Goal: Transaction & Acquisition: Purchase product/service

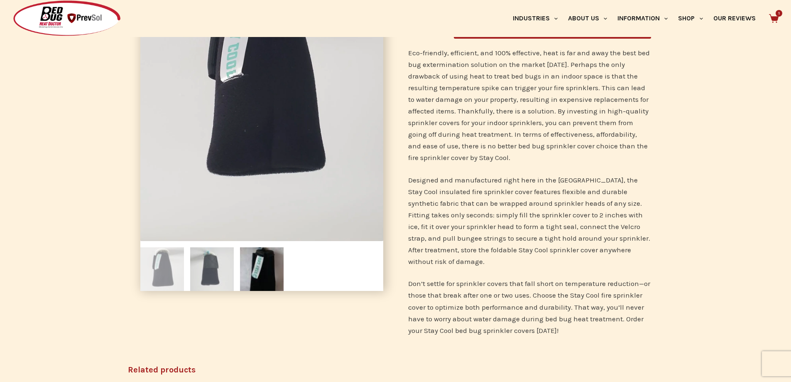
click at [221, 262] on img at bounding box center [212, 269] width 44 height 44
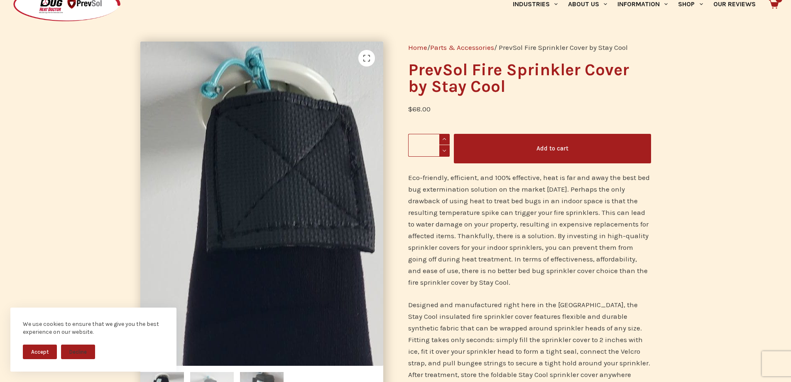
scroll to position [208, 0]
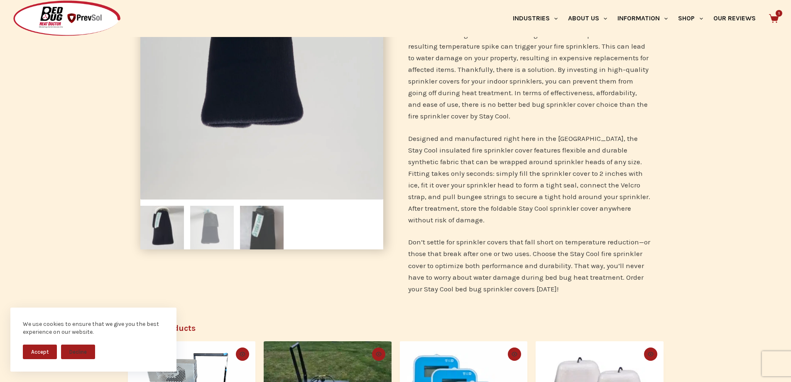
click at [255, 242] on img at bounding box center [262, 228] width 44 height 44
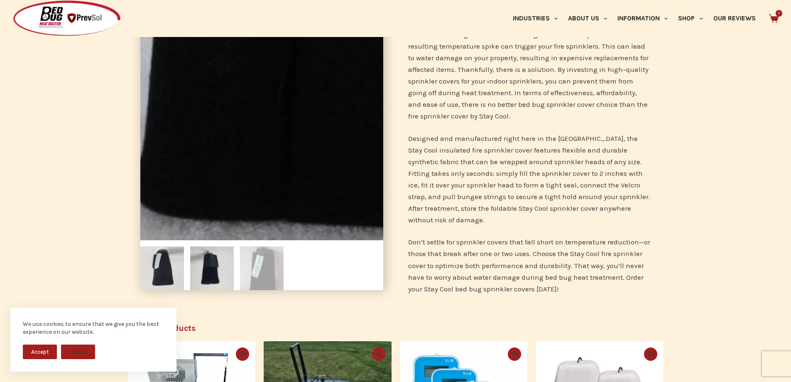
scroll to position [0, 0]
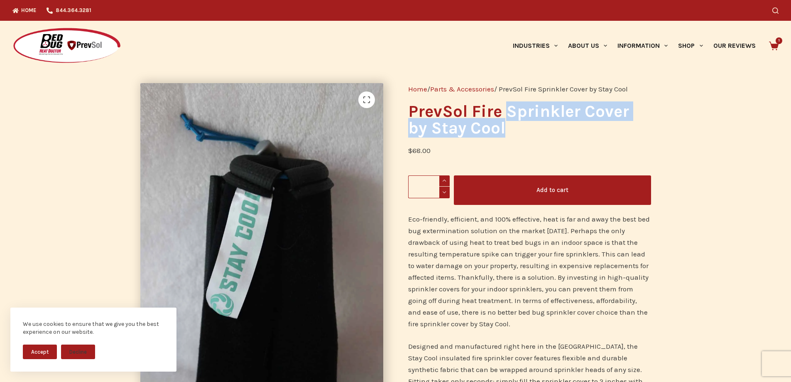
drag, startPoint x: 497, startPoint y: 132, endPoint x: 506, endPoint y: 111, distance: 23.1
click at [506, 111] on h1 "PrevSol Fire Sprinkler Cover by Stay Cool" at bounding box center [529, 119] width 243 height 33
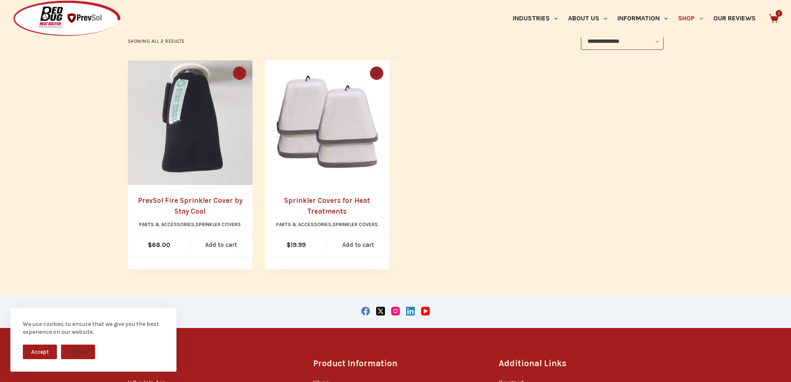
click at [179, 199] on link "PrevSol Fire Sprinkler Cover by Stay Cool" at bounding box center [190, 205] width 105 height 19
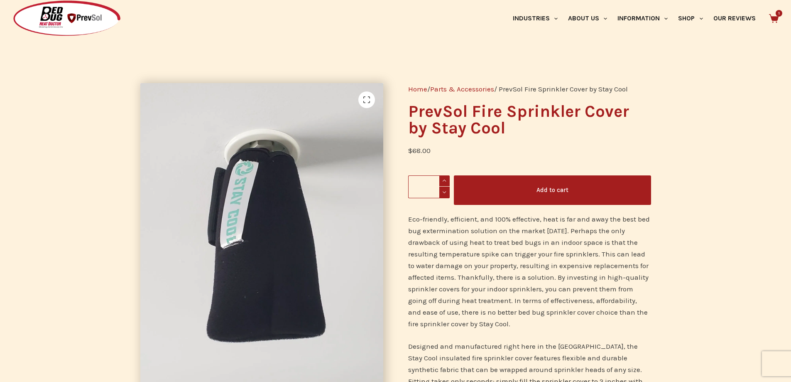
scroll to position [166, 0]
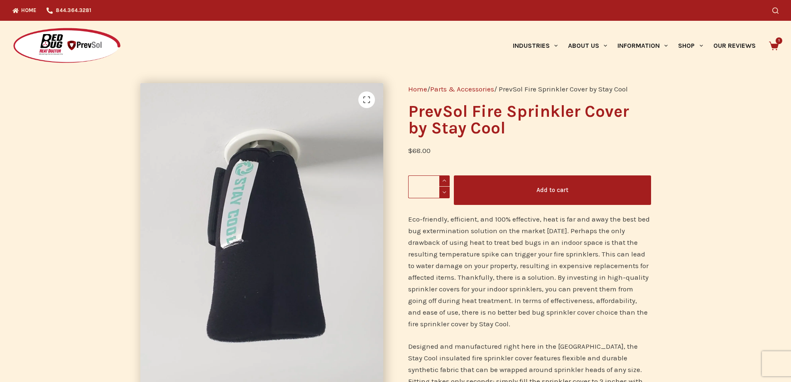
click at [76, 47] on img at bounding box center [66, 45] width 109 height 37
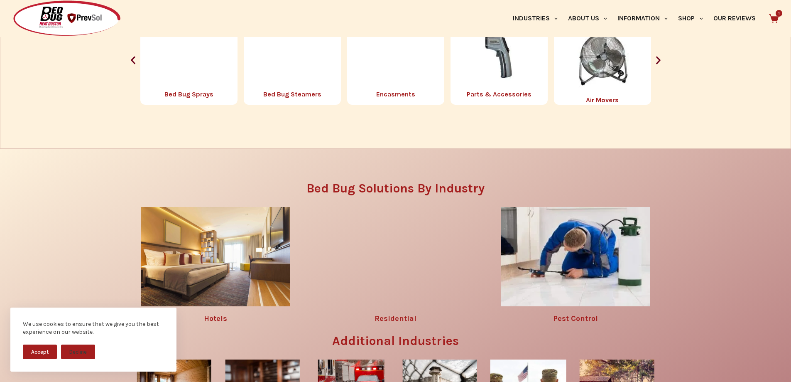
scroll to position [1205, 0]
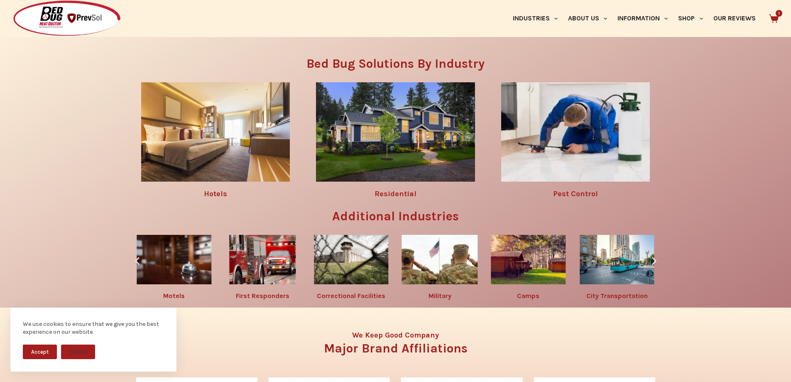
click at [224, 157] on img at bounding box center [215, 131] width 149 height 99
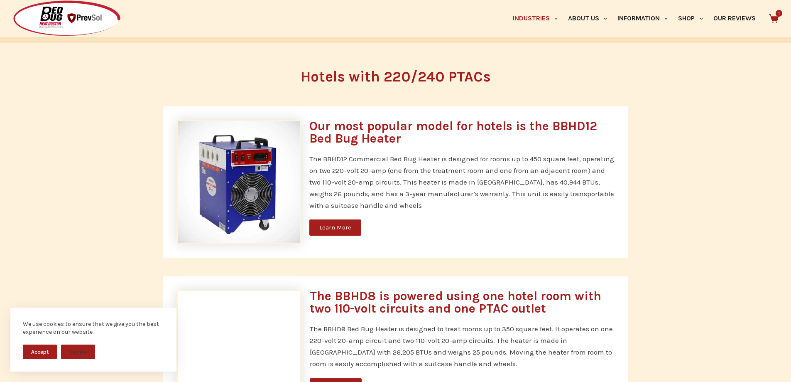
scroll to position [665, 0]
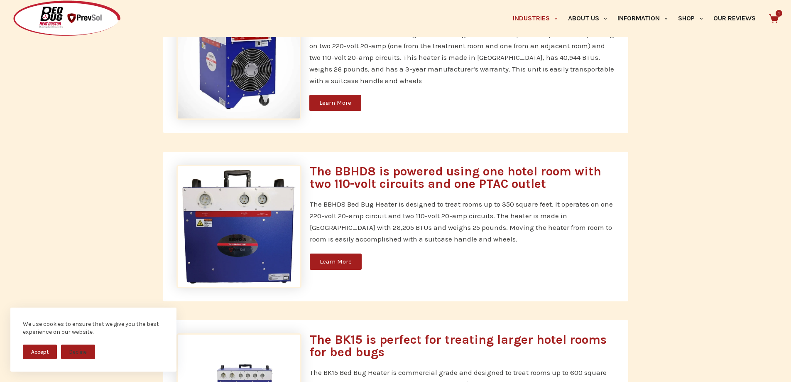
click at [346, 107] on link "Learn More" at bounding box center [335, 103] width 52 height 16
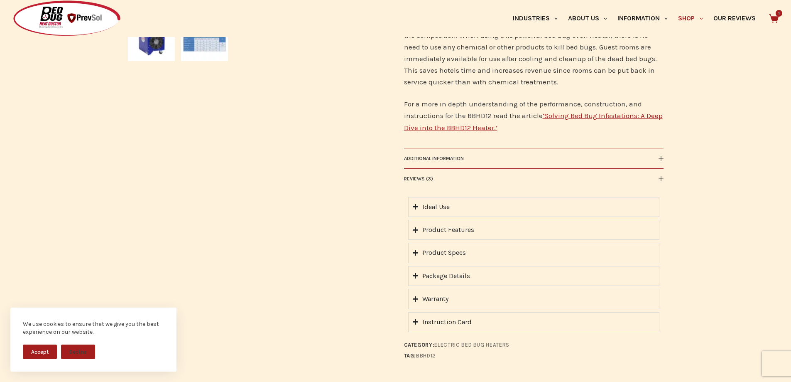
click at [437, 212] on summary "Ideal Use" at bounding box center [533, 207] width 251 height 20
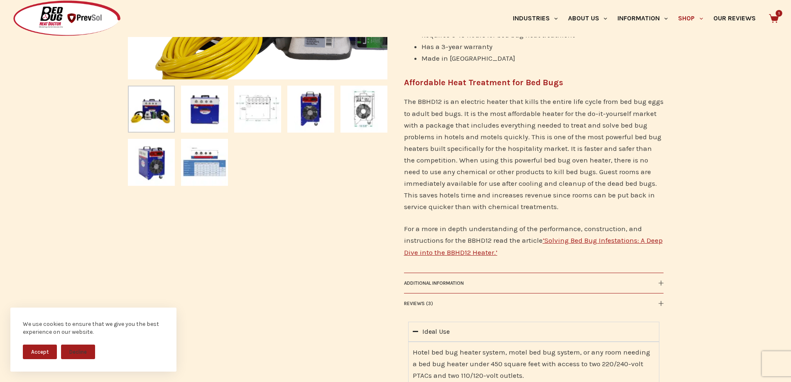
scroll to position [512, 0]
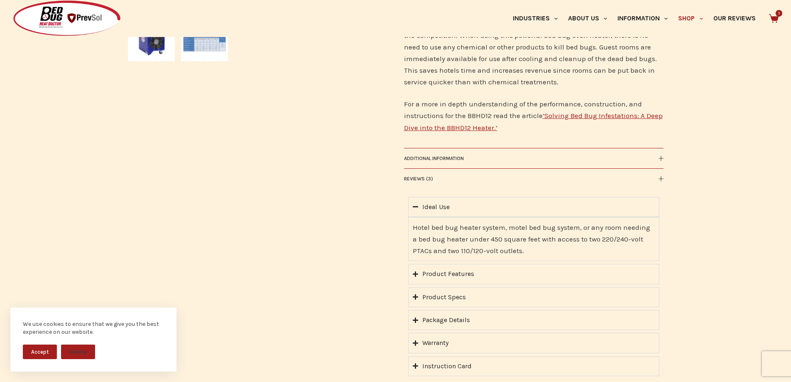
click at [433, 301] on div "Product Specs" at bounding box center [444, 297] width 44 height 11
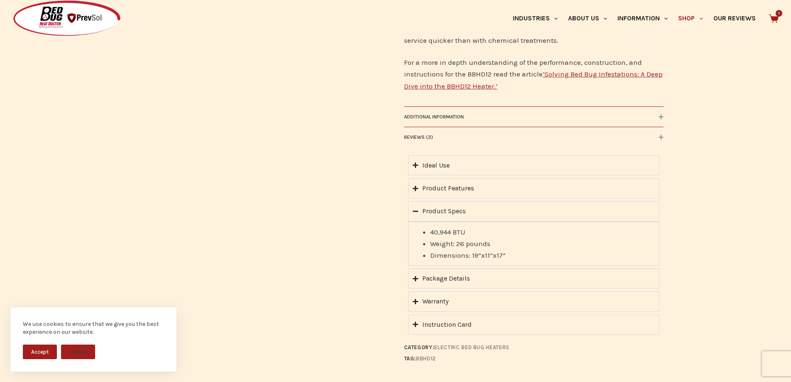
click at [430, 286] on summary "Package Details" at bounding box center [533, 278] width 251 height 20
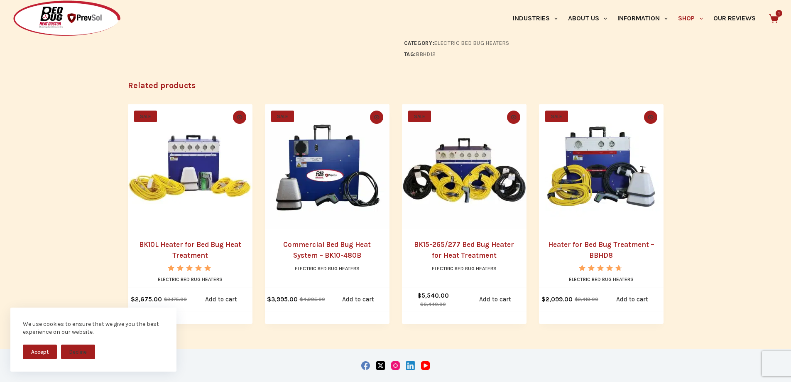
scroll to position [1093, 0]
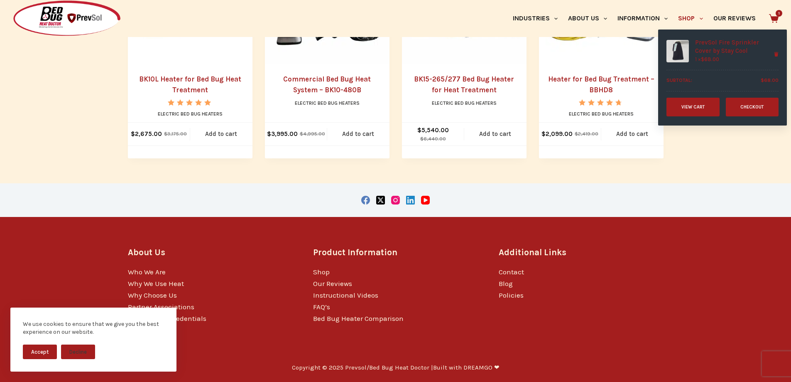
click at [779, 15] on icon at bounding box center [774, 19] width 10 height 10
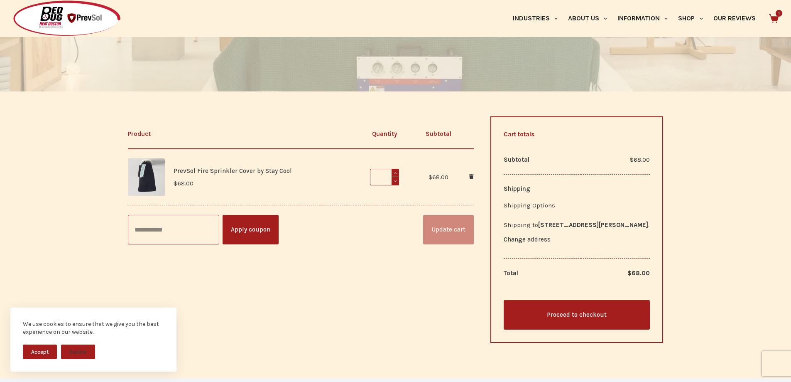
click at [395, 172] on span at bounding box center [395, 173] width 7 height 8
click at [373, 222] on td "Coupon: Apply coupon Update cart" at bounding box center [301, 229] width 346 height 49
click at [395, 184] on span at bounding box center [395, 181] width 7 height 8
click at [396, 174] on span at bounding box center [395, 173] width 7 height 8
type input "*"
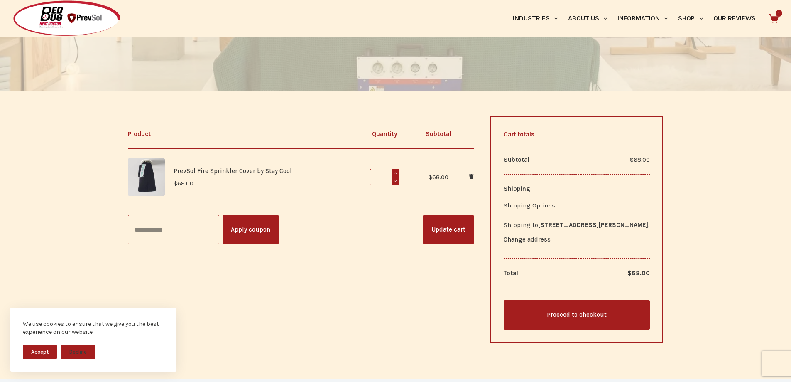
drag, startPoint x: 568, startPoint y: 321, endPoint x: 546, endPoint y: 316, distance: 22.1
click at [567, 321] on link "Proceed to checkout" at bounding box center [577, 314] width 147 height 29
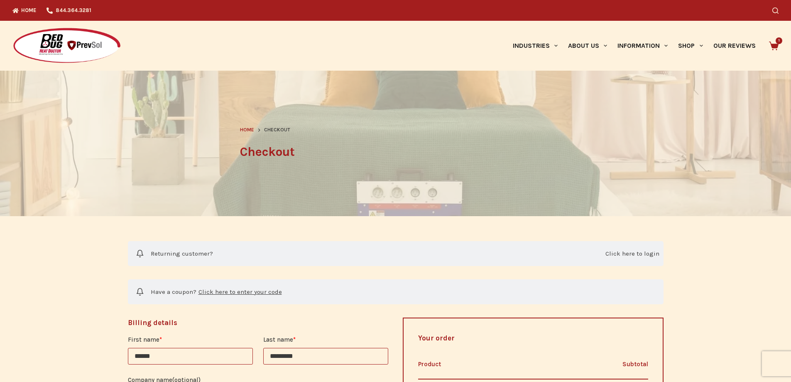
select select "**"
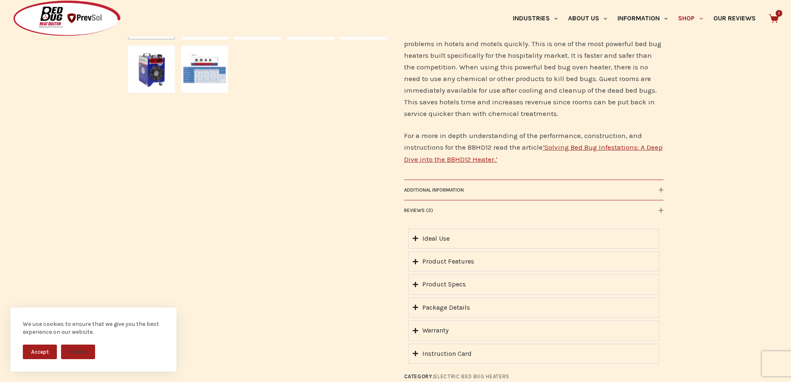
scroll to position [646, 0]
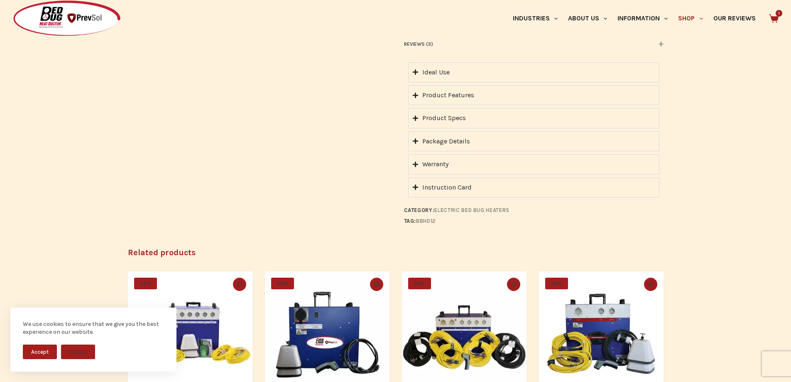
click at [429, 182] on div "Instruction Card" at bounding box center [446, 187] width 49 height 11
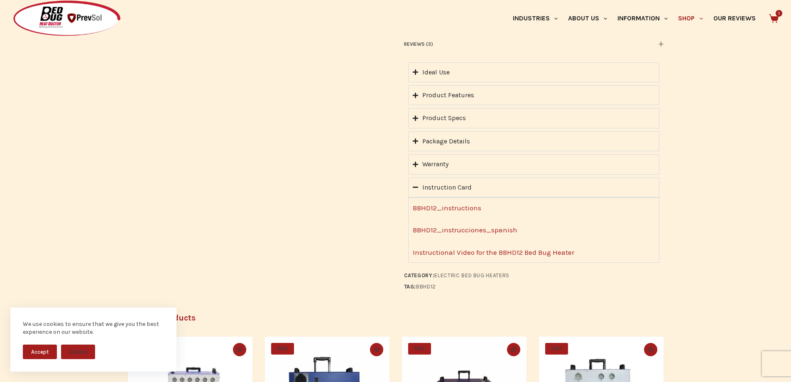
click at [459, 252] on link "Instructional Video for the BBHD12 Bed Bug Heater" at bounding box center [494, 252] width 162 height 8
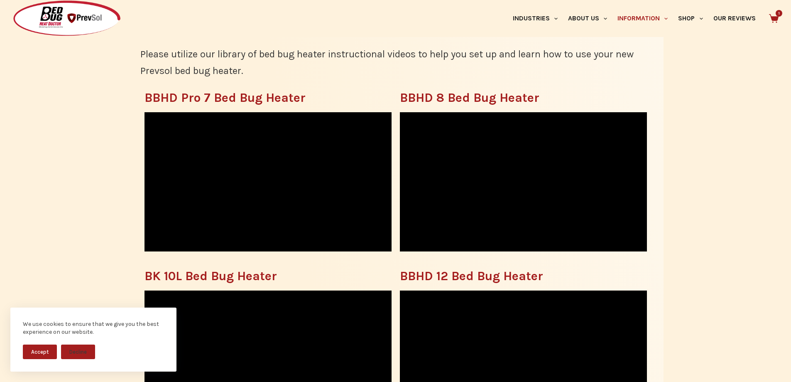
scroll to position [415, 0]
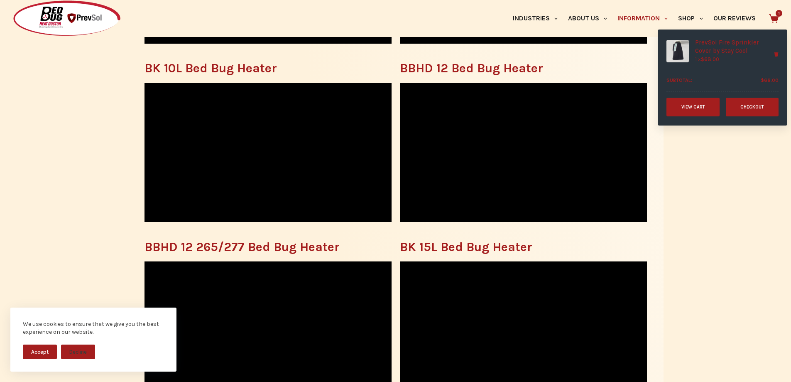
click at [777, 16] on icon at bounding box center [774, 19] width 10 height 10
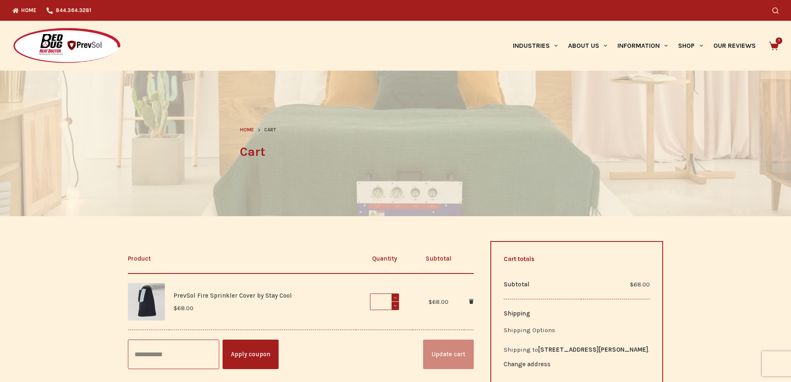
click at [396, 298] on span at bounding box center [395, 297] width 7 height 8
type input "*"
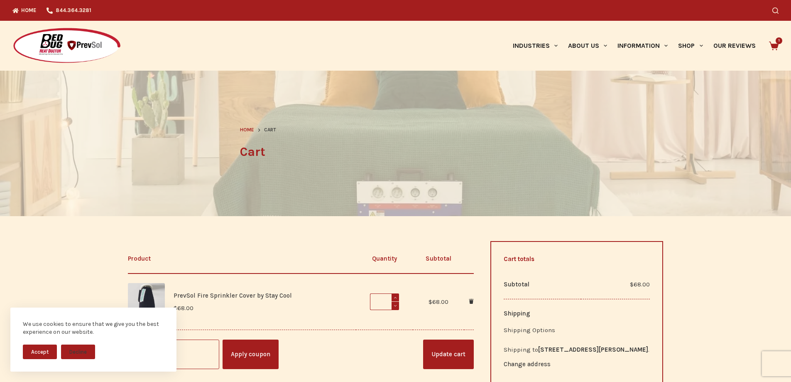
click at [49, 350] on button "Accept" at bounding box center [40, 351] width 34 height 15
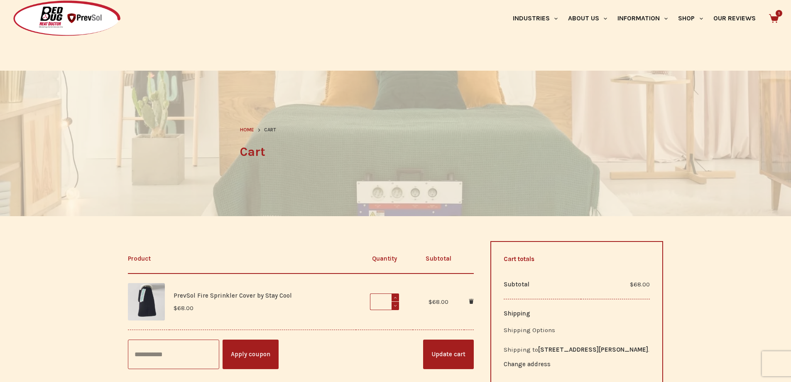
scroll to position [166, 0]
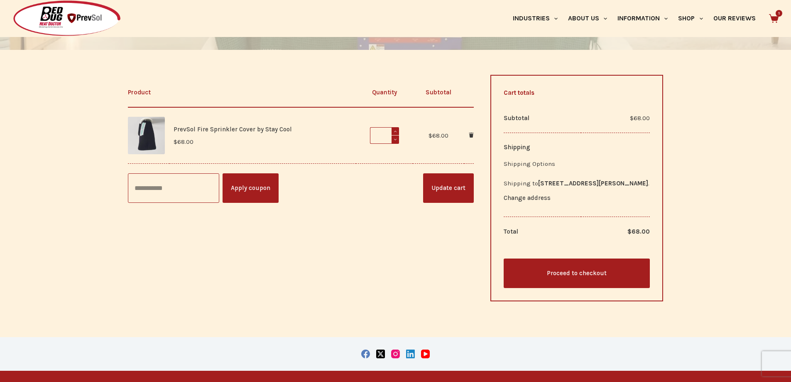
click at [442, 189] on button "Update cart" at bounding box center [448, 187] width 51 height 29
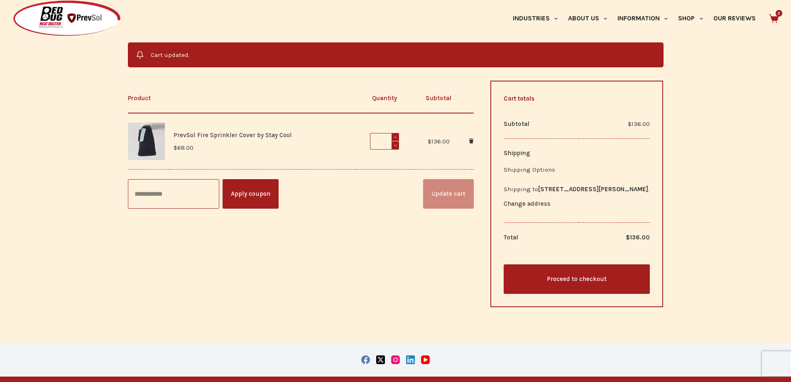
scroll to position [199, 0]
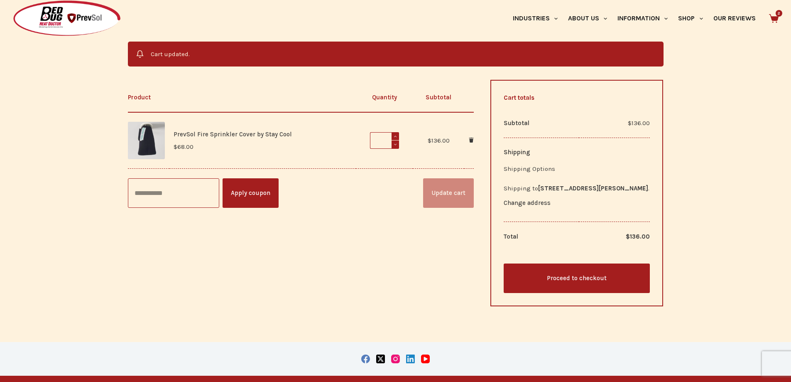
click at [535, 277] on link "Proceed to checkout" at bounding box center [577, 277] width 147 height 29
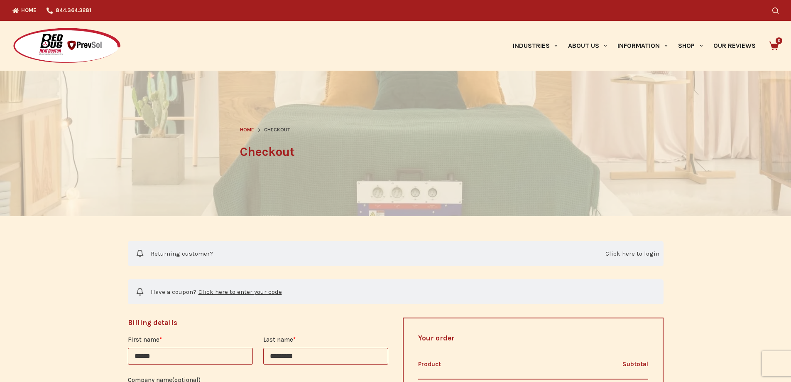
select select "**"
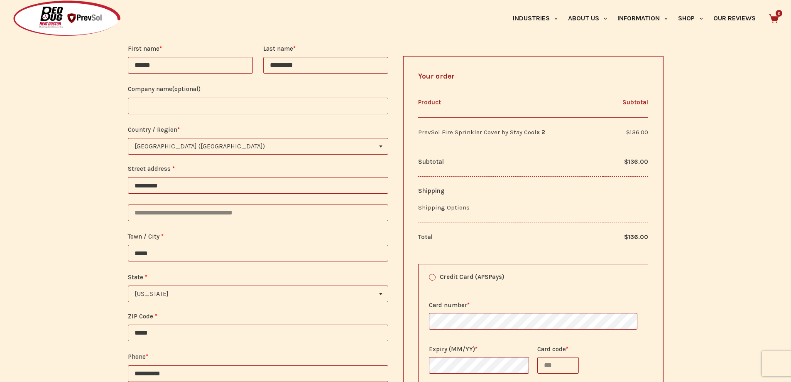
scroll to position [457, 0]
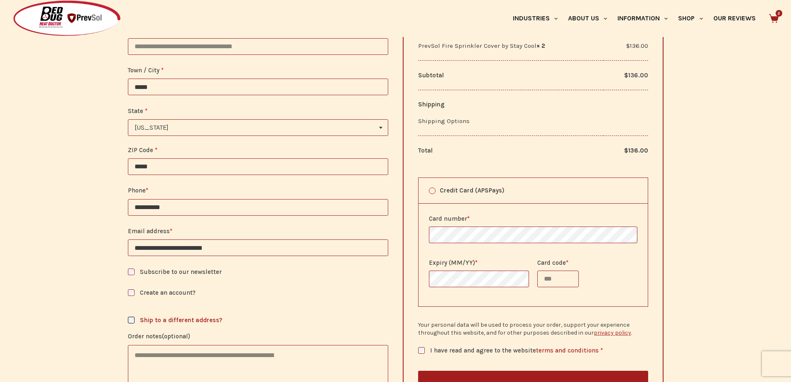
click at [173, 270] on span "Subscribe to our newsletter" at bounding box center [181, 271] width 82 height 7
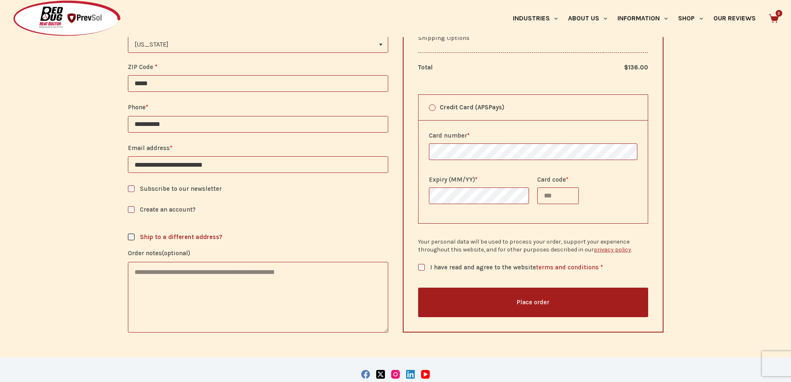
scroll to position [415, 0]
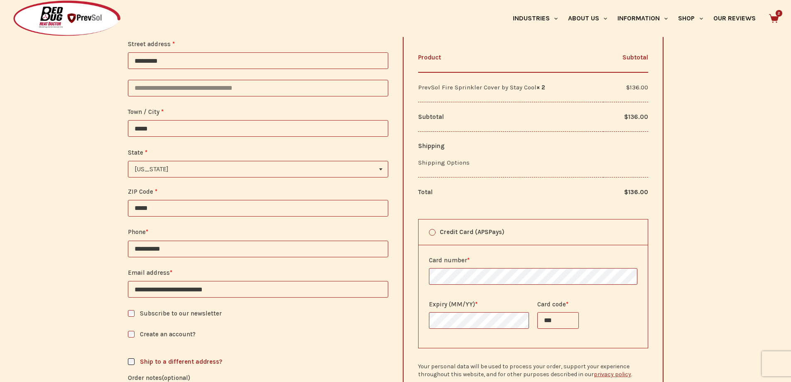
type input "***"
click at [648, 204] on div "Your order Product Subtotal PrevSol Fire Sprinkler Cover by Stay Cool × 2 $ 136…" at bounding box center [533, 234] width 261 height 446
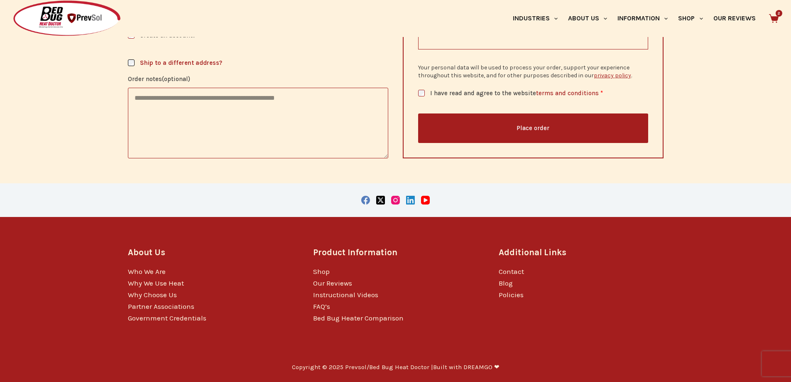
click at [449, 94] on span "I have read and agree to the website terms and conditions" at bounding box center [514, 92] width 169 height 7
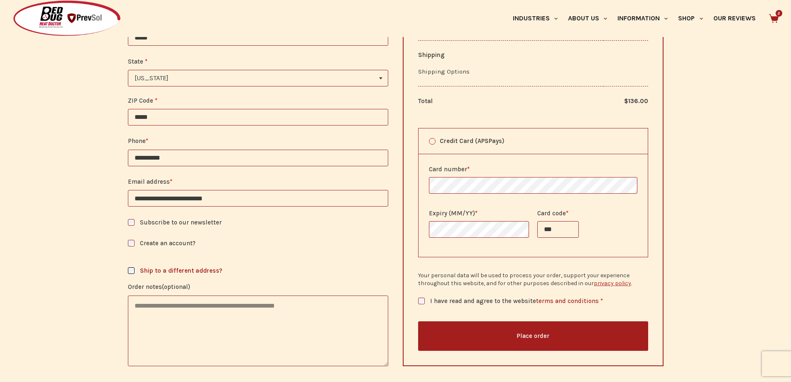
click at [536, 343] on button "Place order" at bounding box center [533, 335] width 230 height 29
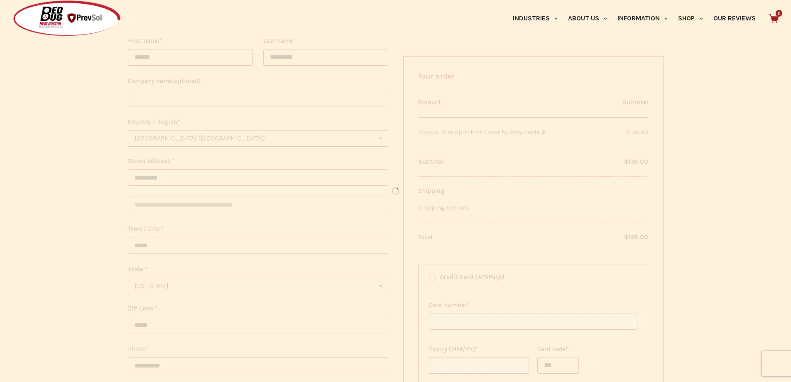
scroll to position [133, 0]
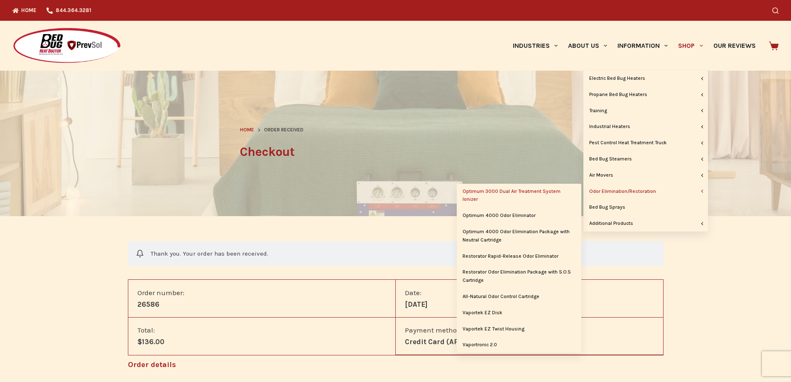
click at [544, 194] on link "Optimum 3000 Dual Air Treatment System Ionizer" at bounding box center [519, 196] width 125 height 24
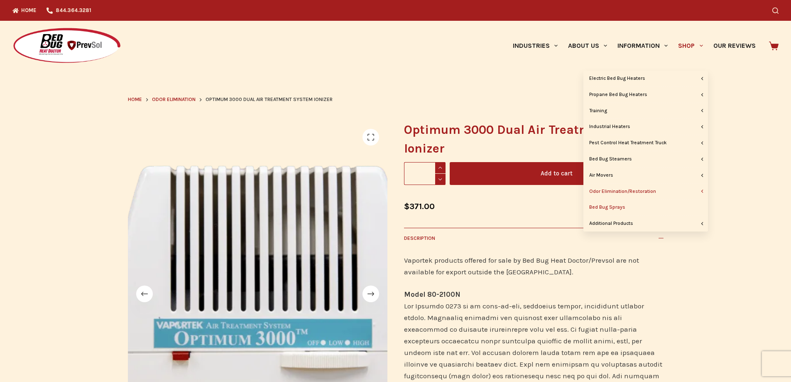
click at [654, 209] on link "Bed Bug Sprays" at bounding box center [646, 207] width 125 height 16
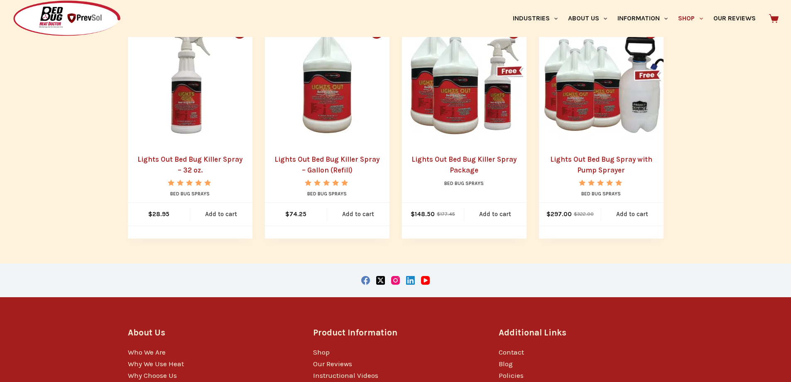
click at [210, 158] on link "Lights Out Bed Bug Killer Spray – 32 oz." at bounding box center [190, 164] width 105 height 19
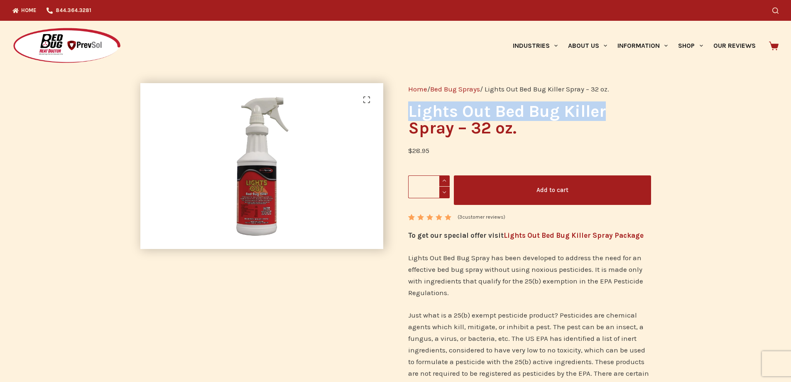
drag, startPoint x: 406, startPoint y: 113, endPoint x: 571, endPoint y: 113, distance: 164.9
